Goal: Obtain resource: Download file/media

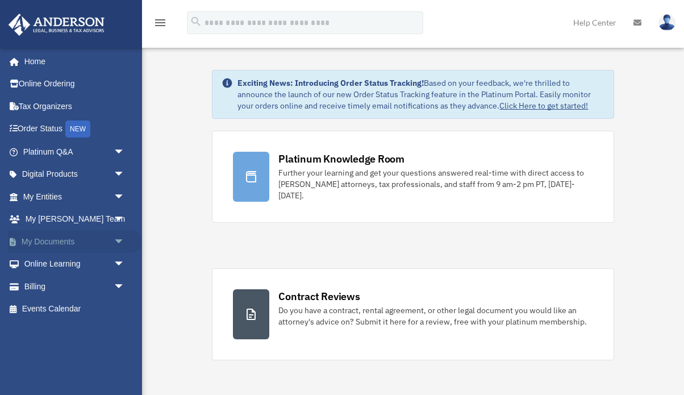
click at [43, 240] on link "My Documents arrow_drop_down" at bounding box center [75, 241] width 134 height 23
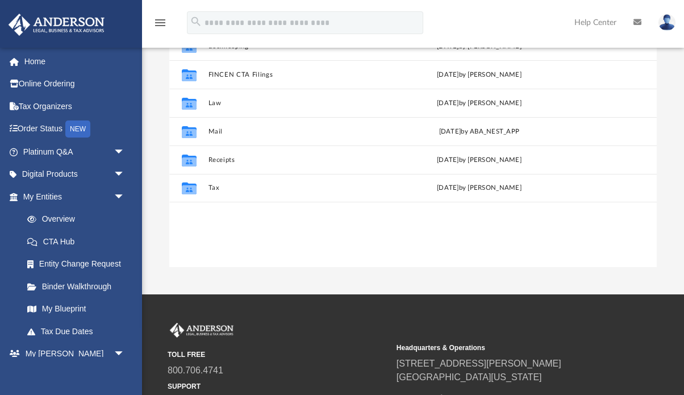
scroll to position [159, 0]
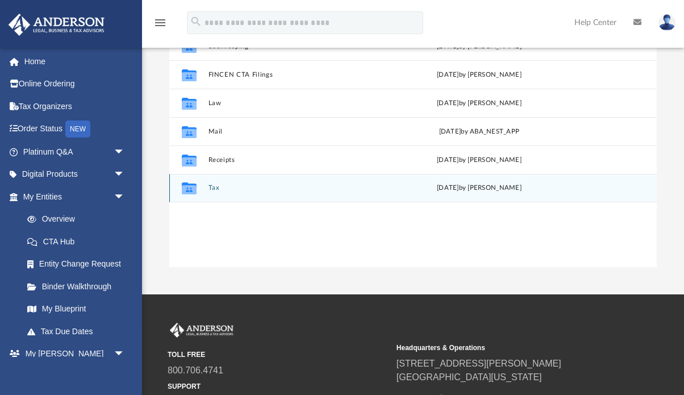
click at [217, 188] on button "Tax" at bounding box center [296, 187] width 177 height 7
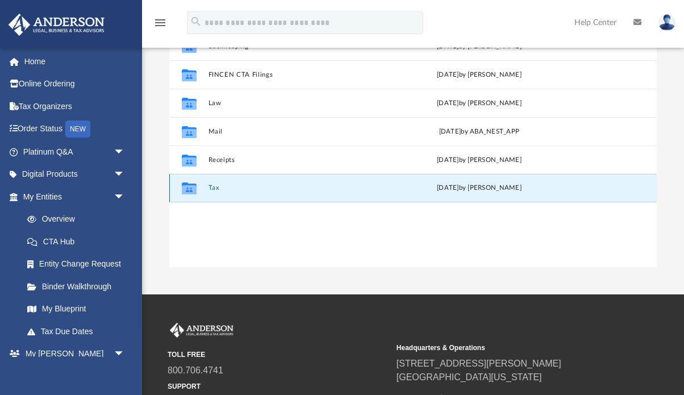
click at [217, 188] on button "Tax" at bounding box center [296, 187] width 177 height 7
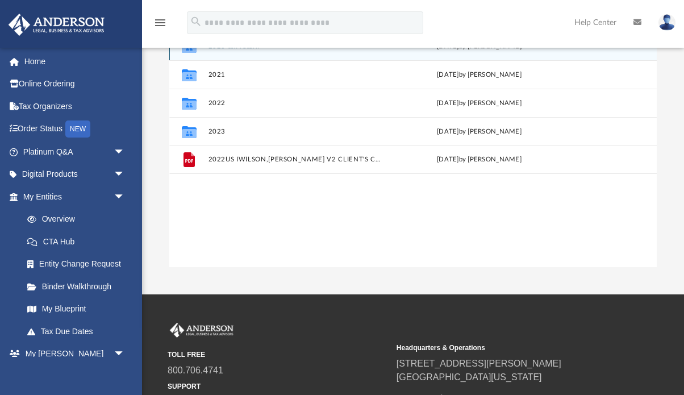
scroll to position [31, 0]
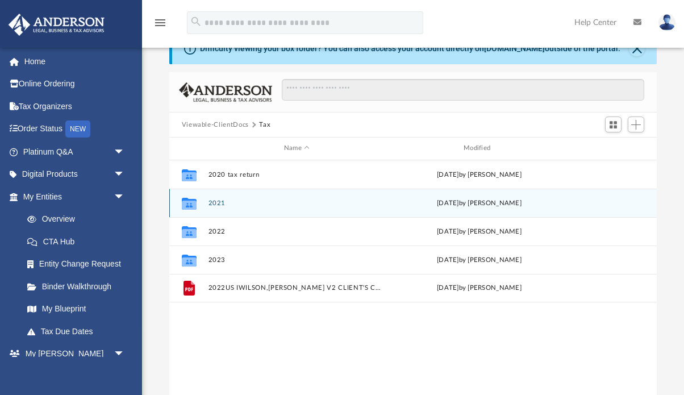
click at [222, 200] on button "2021" at bounding box center [296, 203] width 177 height 7
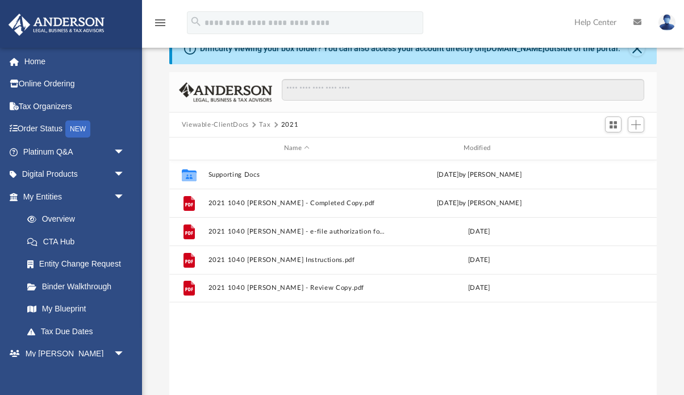
click at [267, 126] on button "Tax" at bounding box center [264, 125] width 11 height 10
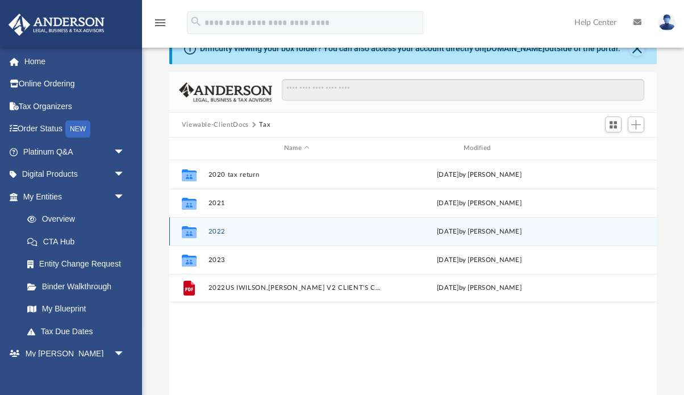
click at [219, 231] on button "2022" at bounding box center [296, 231] width 177 height 7
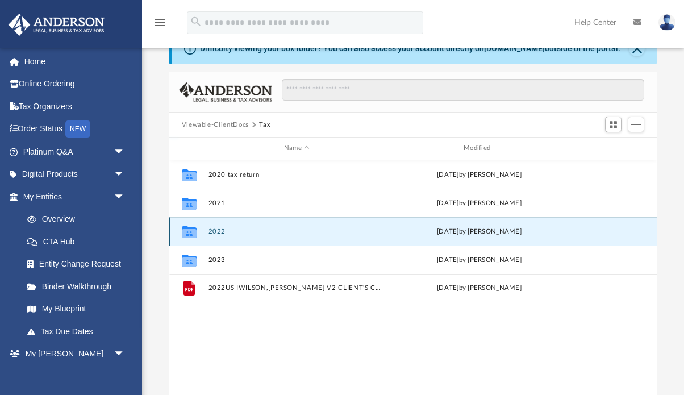
click at [219, 231] on button "2022" at bounding box center [296, 231] width 177 height 7
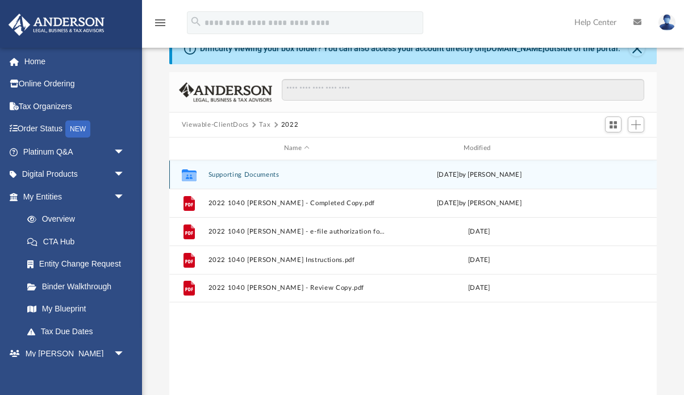
click at [241, 172] on button "Supporting Documents" at bounding box center [296, 174] width 177 height 7
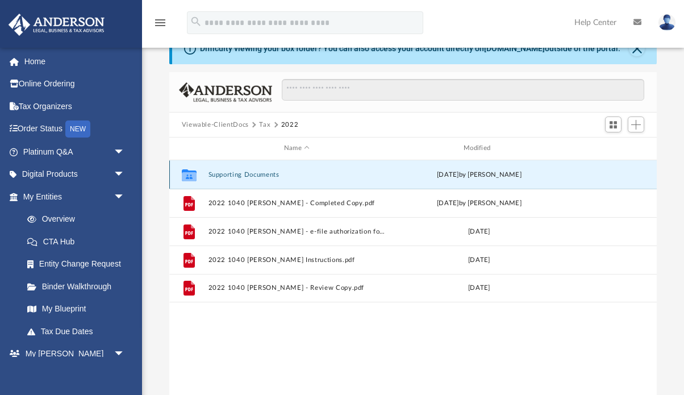
click at [241, 172] on button "Supporting Documents" at bounding box center [296, 174] width 177 height 7
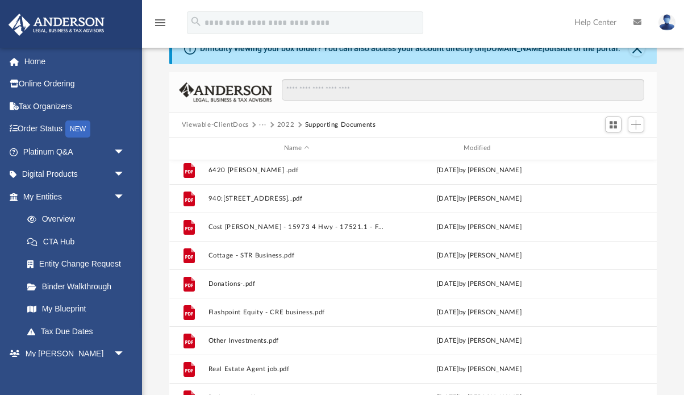
scroll to position [177, 0]
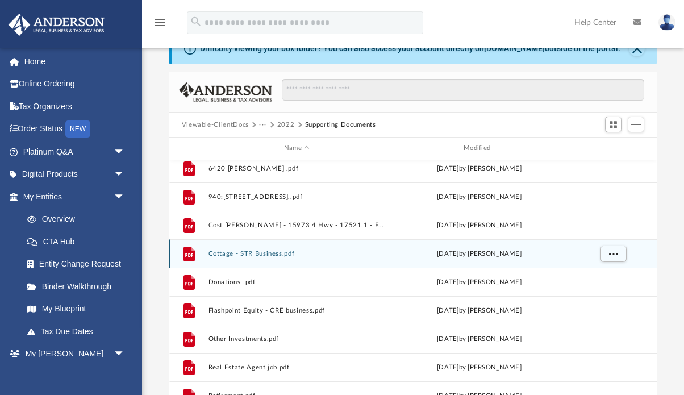
click at [254, 255] on button "Cottage - STR Business.pdf" at bounding box center [296, 253] width 177 height 7
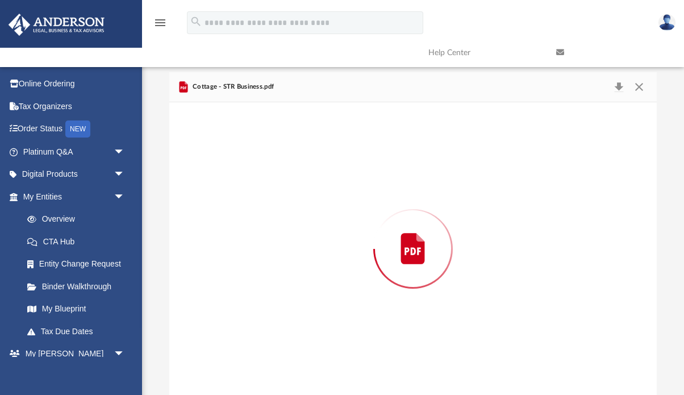
scroll to position [31, 0]
click at [254, 255] on div "Preview" at bounding box center [413, 248] width 488 height 293
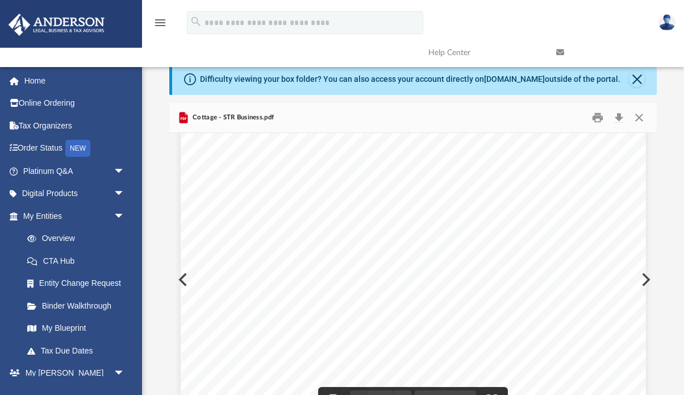
scroll to position [0, 0]
click at [643, 114] on button "Close" at bounding box center [639, 118] width 20 height 18
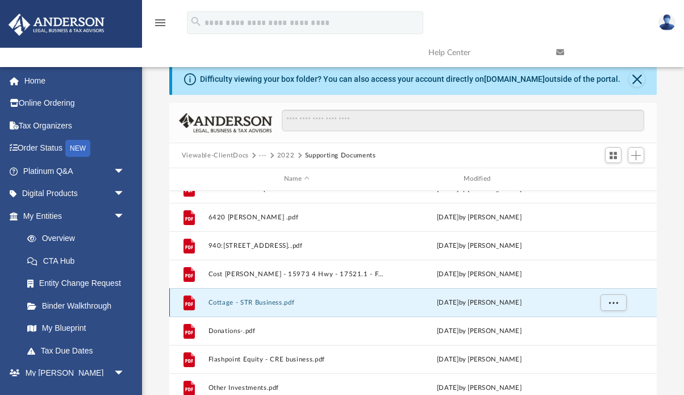
scroll to position [157, 0]
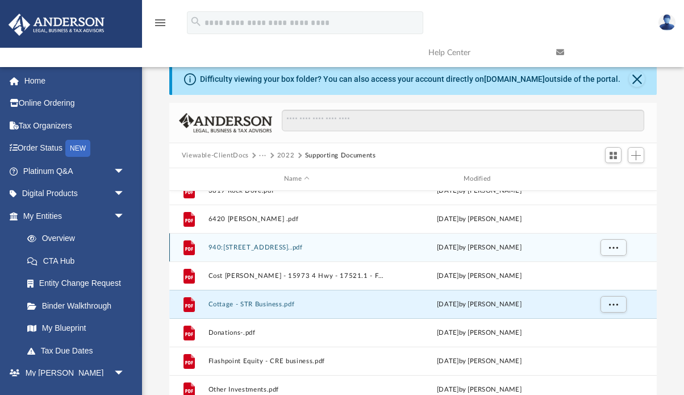
click at [256, 249] on button "940:[STREET_ADDRESS]..pdf" at bounding box center [296, 247] width 177 height 7
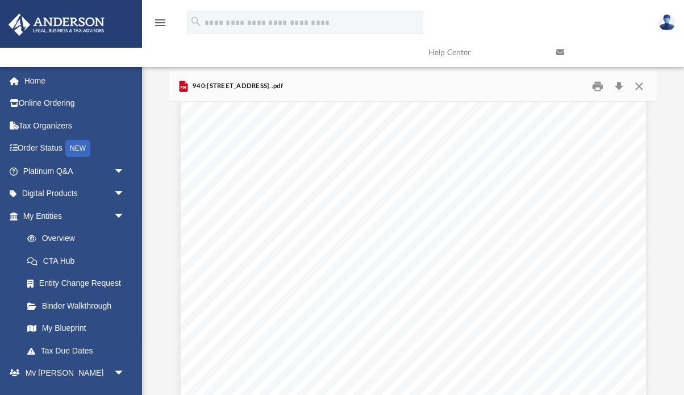
scroll to position [64, 0]
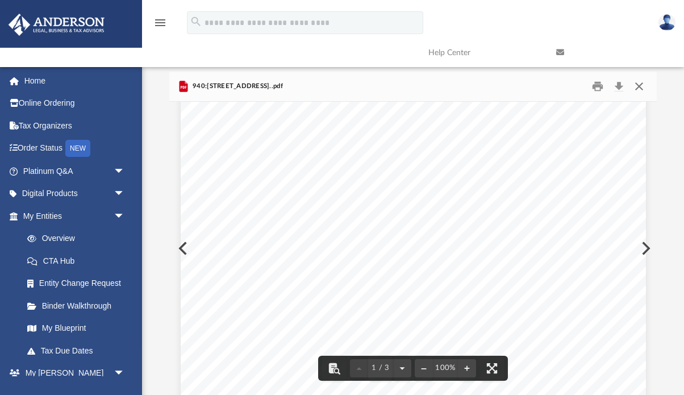
click at [638, 86] on button "Close" at bounding box center [639, 87] width 20 height 18
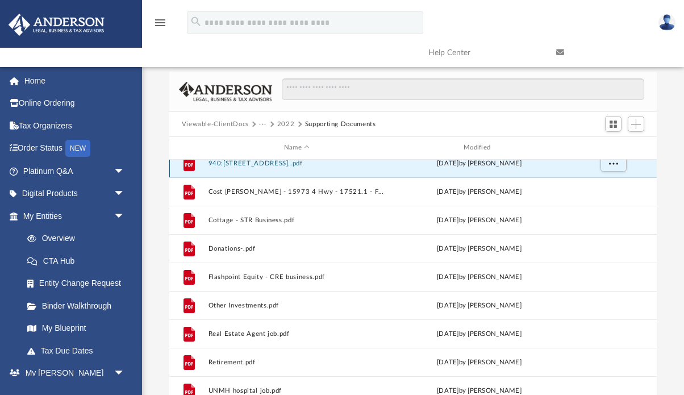
scroll to position [211, 0]
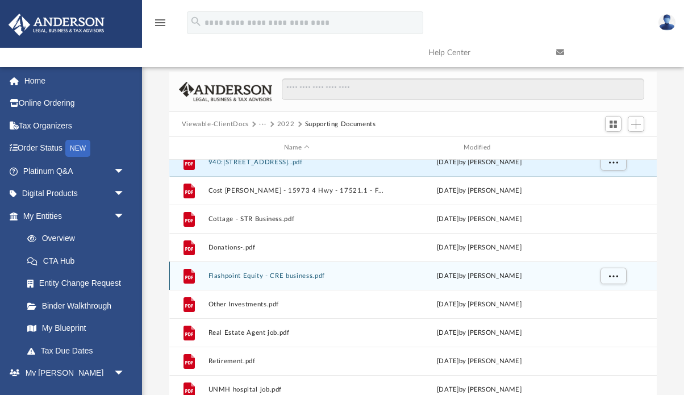
click at [248, 280] on div "File Flashpoint Equity - CRE business.pdf [DATE] by [PERSON_NAME]" at bounding box center [413, 276] width 488 height 28
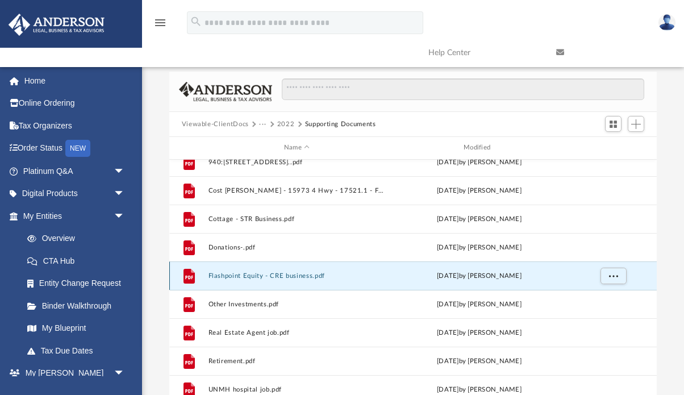
click at [248, 280] on div "File Flashpoint Equity - CRE business.pdf [DATE] by [PERSON_NAME]" at bounding box center [413, 276] width 488 height 28
click at [256, 272] on button "Flashpoint Equity - CRE business.pdf" at bounding box center [296, 275] width 177 height 7
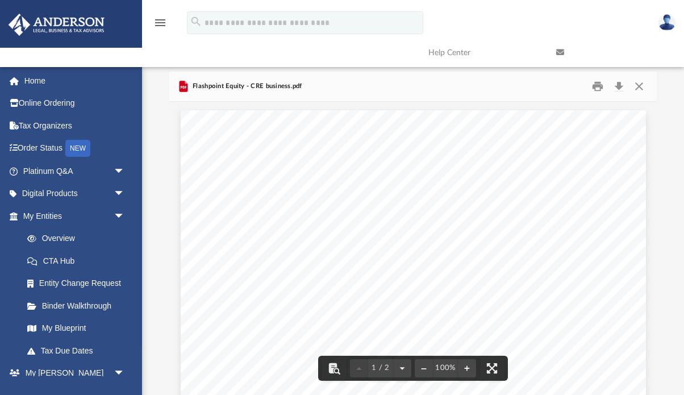
scroll to position [0, 0]
click at [639, 90] on button "Close" at bounding box center [639, 87] width 20 height 18
